Goal: Task Accomplishment & Management: Manage account settings

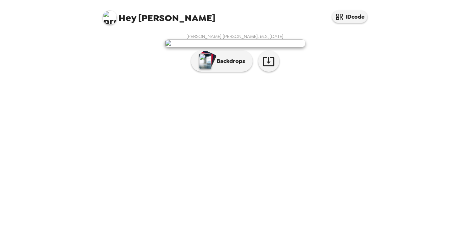
scroll to position [10, 0]
click at [233, 65] on p "Backdrops" at bounding box center [229, 61] width 32 height 8
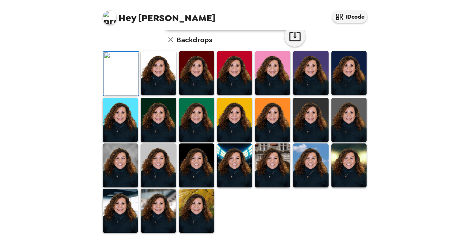
scroll to position [182, 0]
click at [166, 205] on img at bounding box center [158, 211] width 35 height 44
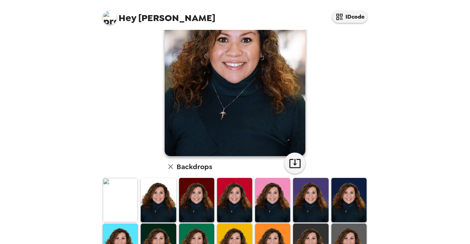
scroll to position [0, 0]
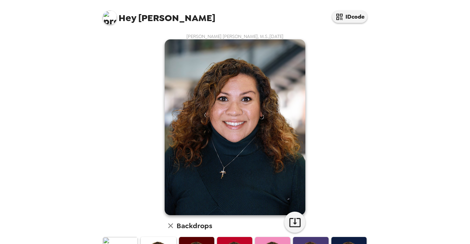
click at [113, 19] on img at bounding box center [110, 18] width 14 height 14
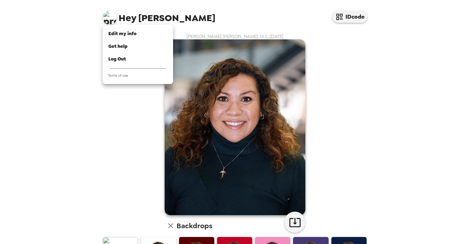
click at [70, 142] on div at bounding box center [235, 122] width 470 height 244
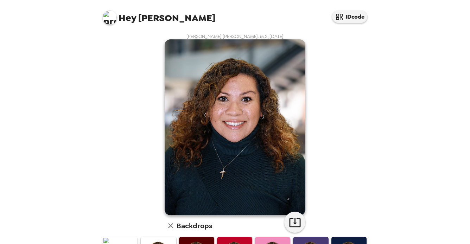
click at [132, 18] on span "Hey" at bounding box center [128, 18] width 18 height 13
click at [114, 19] on img at bounding box center [110, 18] width 14 height 14
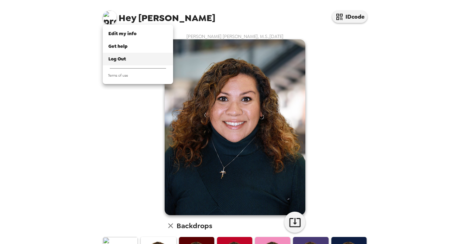
click at [109, 58] on span "Log Out" at bounding box center [117, 59] width 18 height 6
